Goal: Book appointment/travel/reservation

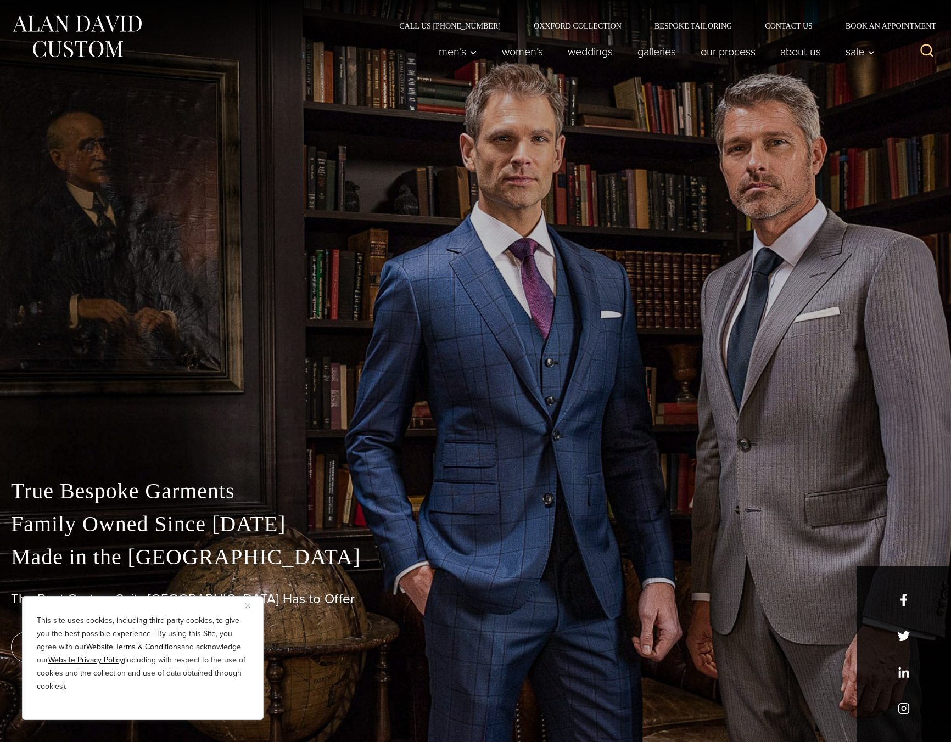
click at [250, 603] on button "Close" at bounding box center [251, 605] width 13 height 13
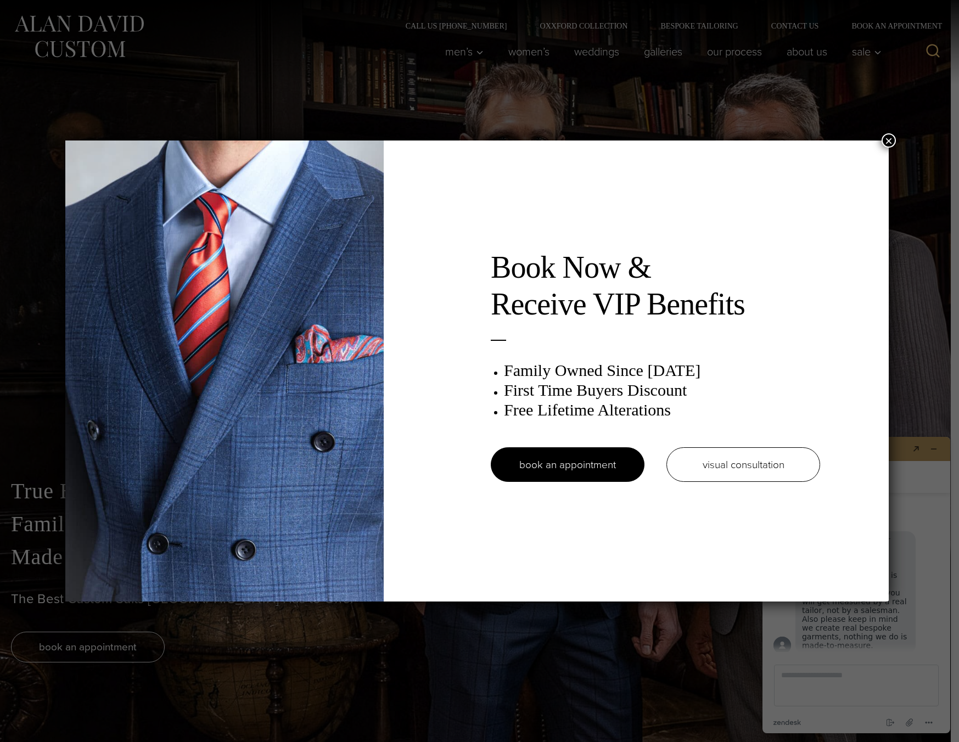
click at [889, 142] on button "×" at bounding box center [888, 140] width 14 height 14
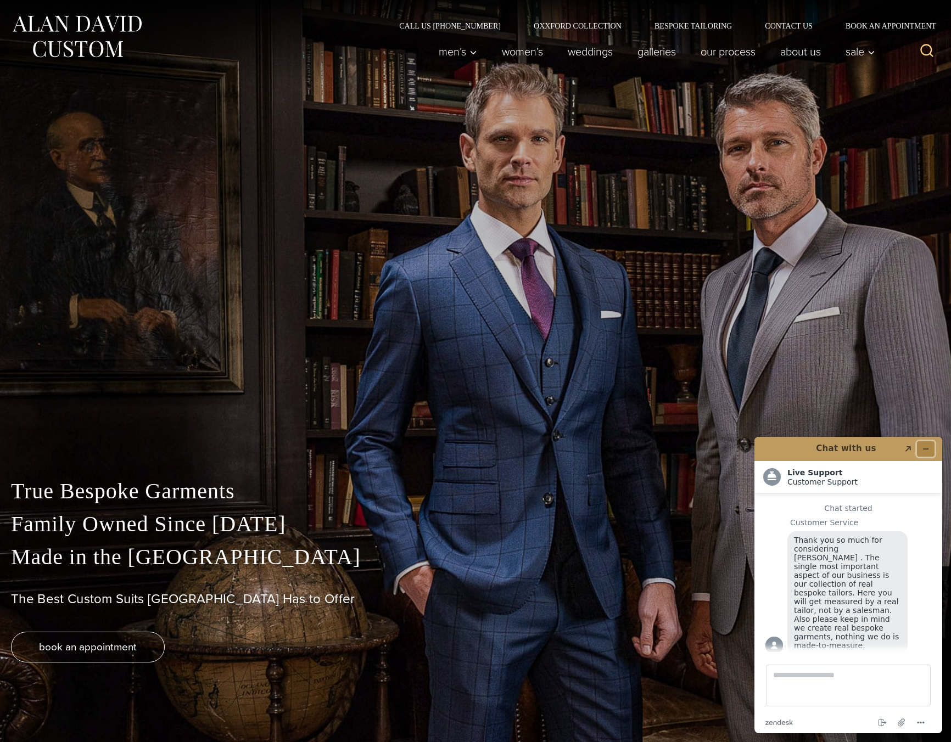
click at [927, 442] on button "Minimize widget" at bounding box center [926, 448] width 18 height 15
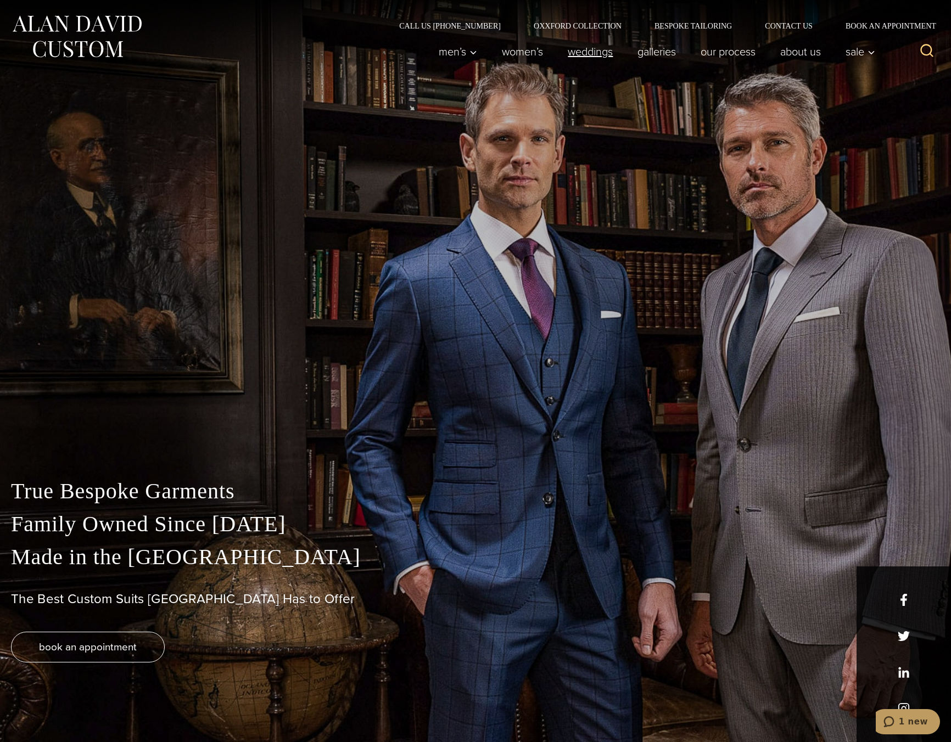
click at [588, 50] on link "weddings" at bounding box center [590, 52] width 70 height 22
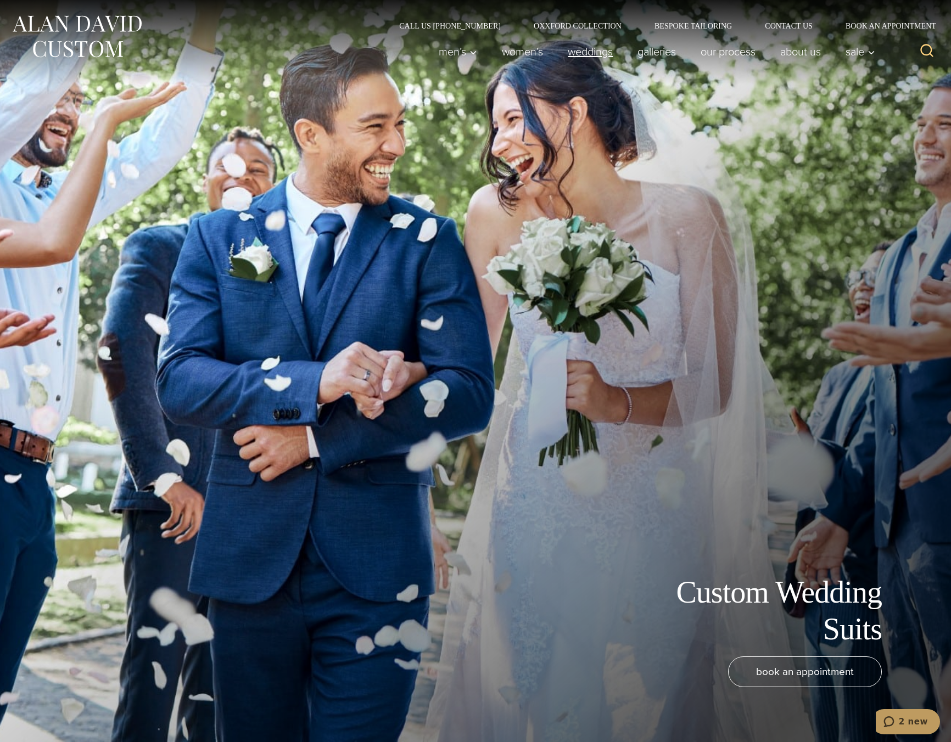
click at [582, 54] on link "weddings" at bounding box center [590, 52] width 70 height 22
click at [501, 63] on link "Women’s" at bounding box center [523, 52] width 66 height 22
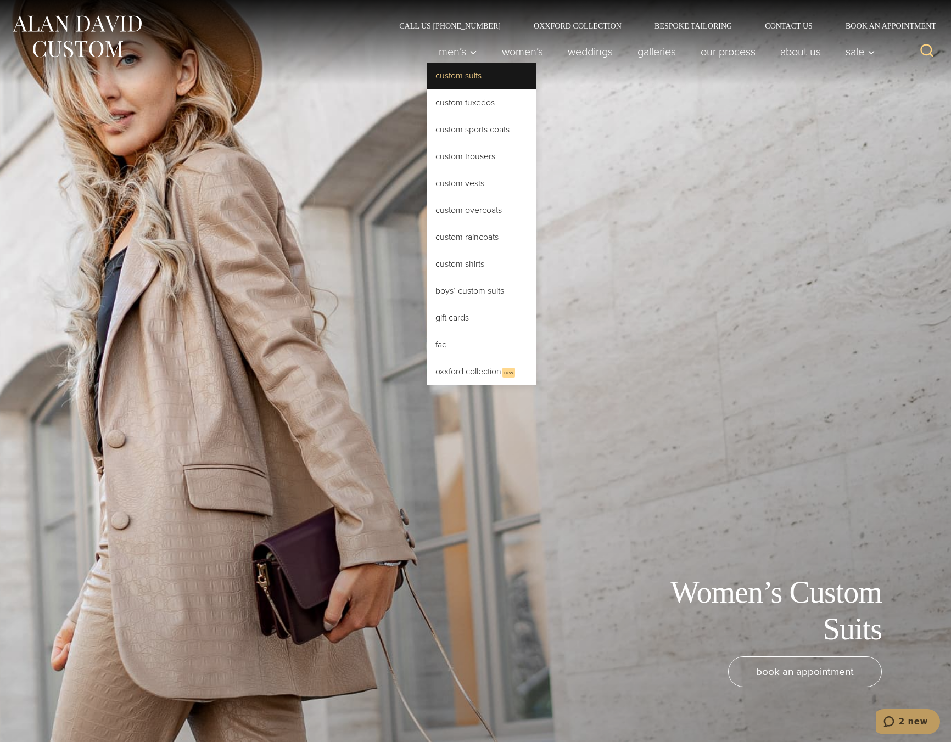
click at [452, 78] on link "Custom Suits" at bounding box center [481, 76] width 110 height 26
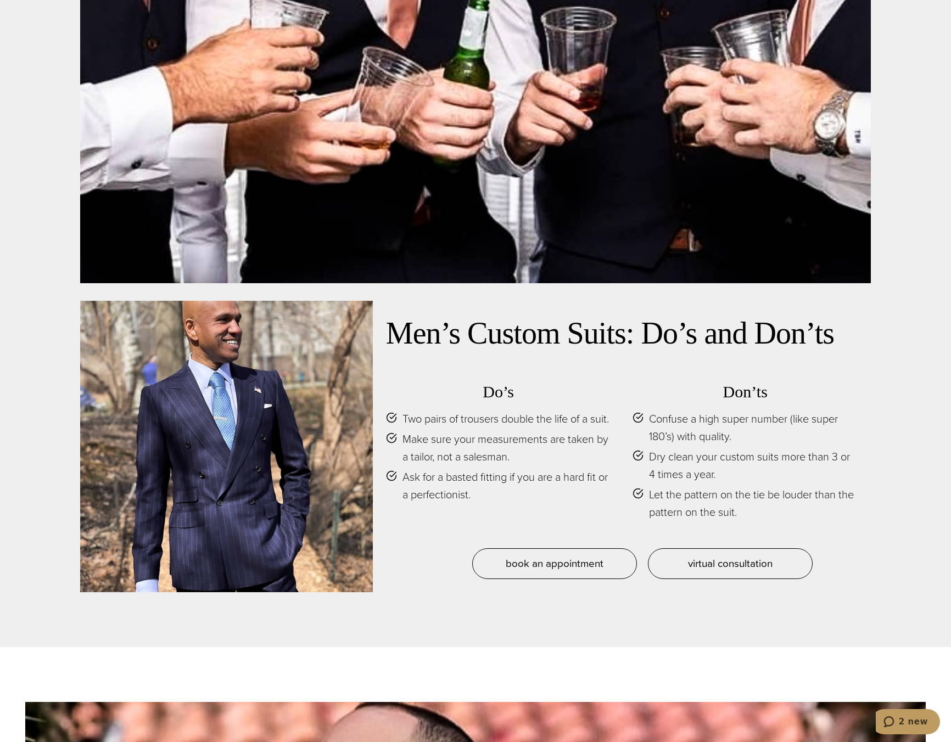
scroll to position [5489, 0]
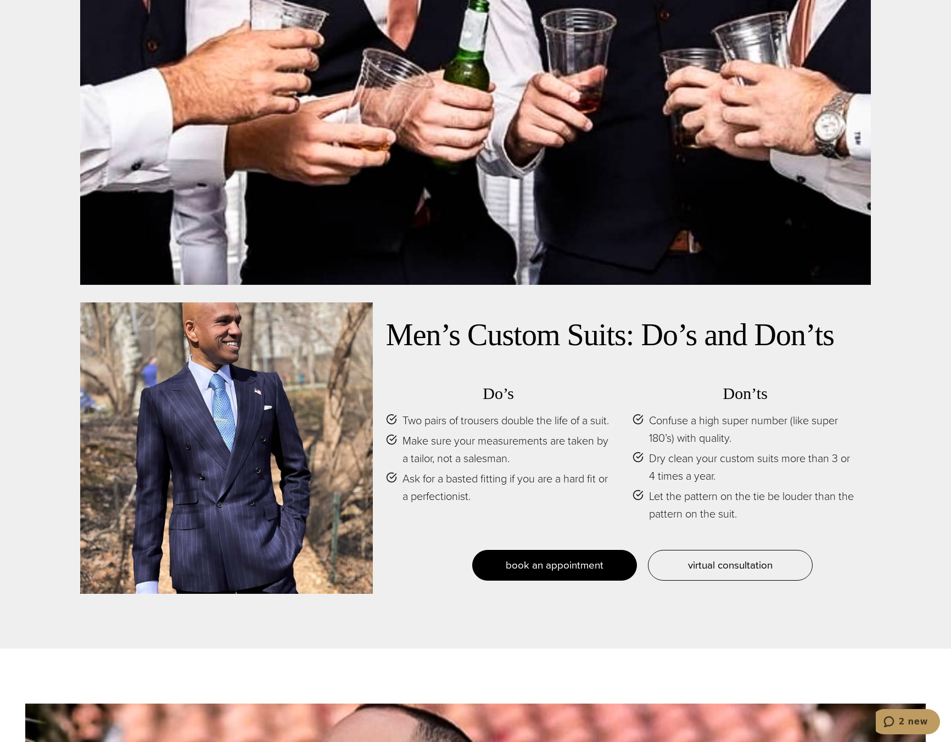
click at [572, 557] on span "book an appointment" at bounding box center [555, 565] width 98 height 16
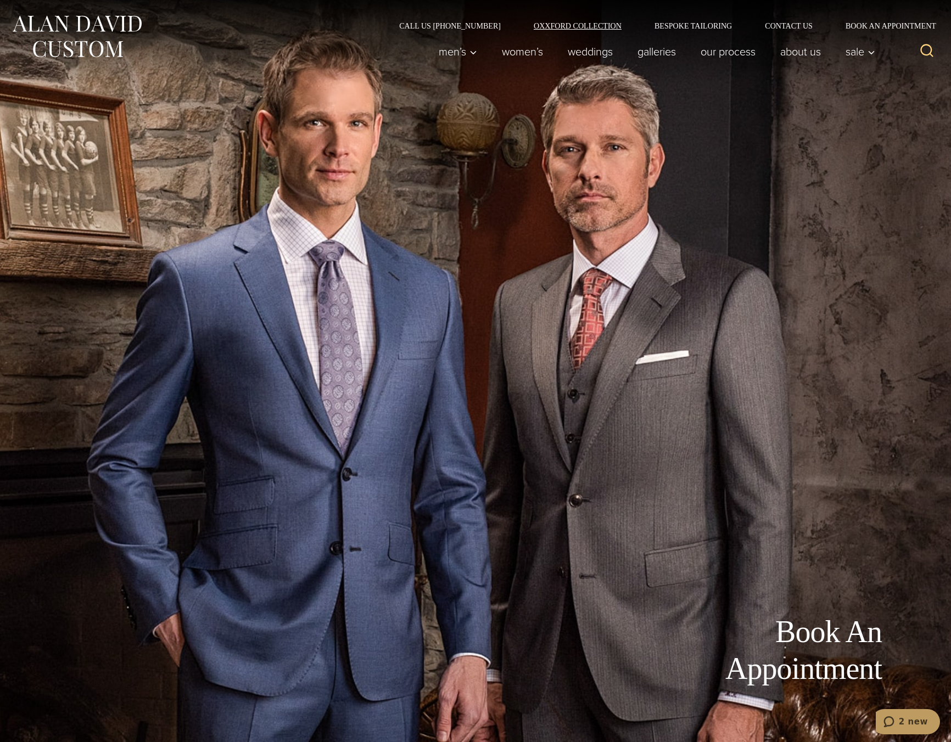
click at [590, 23] on link "Oxxford Collection" at bounding box center [577, 26] width 121 height 8
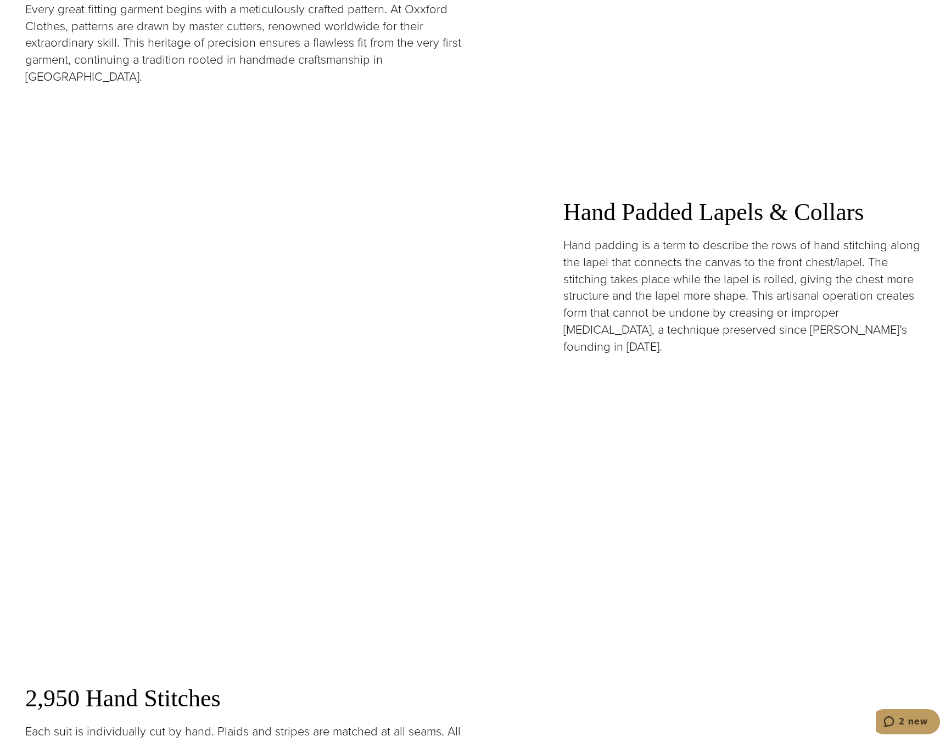
scroll to position [1926, 0]
